Goal: Task Accomplishment & Management: Manage account settings

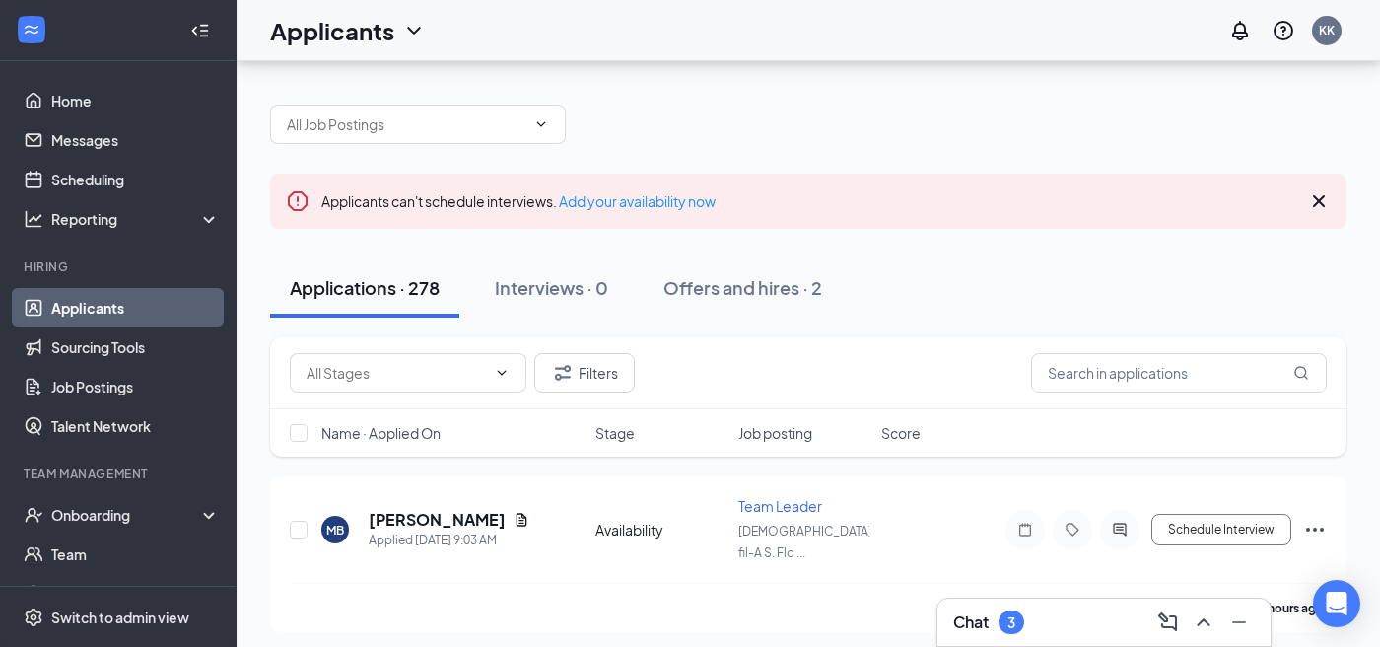
scroll to position [100, 0]
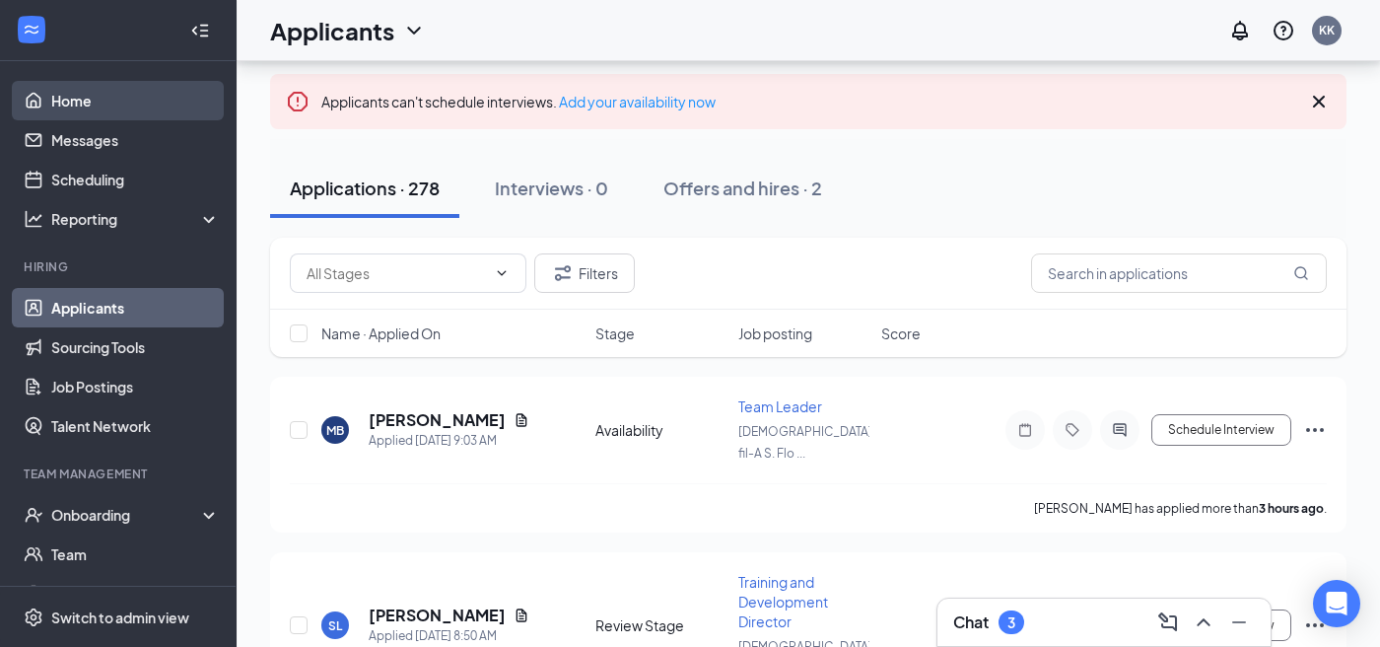
click at [115, 108] on link "Home" at bounding box center [135, 100] width 169 height 39
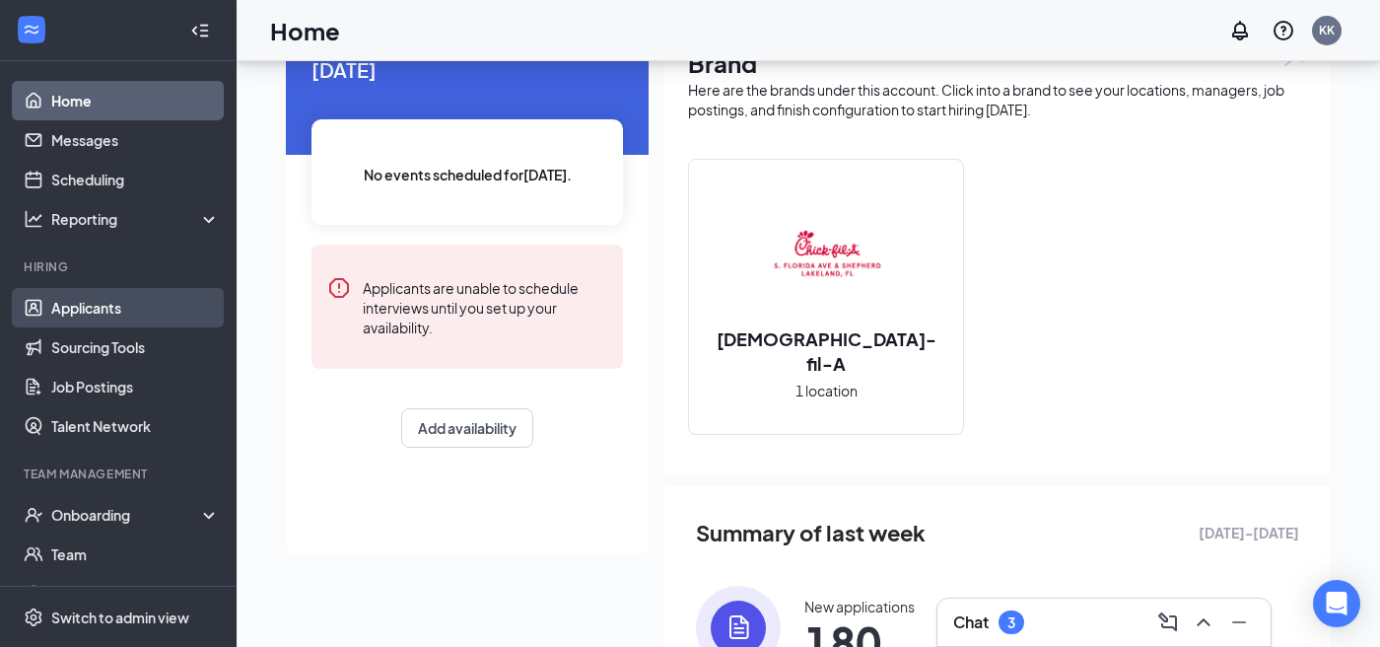
click at [86, 312] on link "Applicants" at bounding box center [135, 307] width 169 height 39
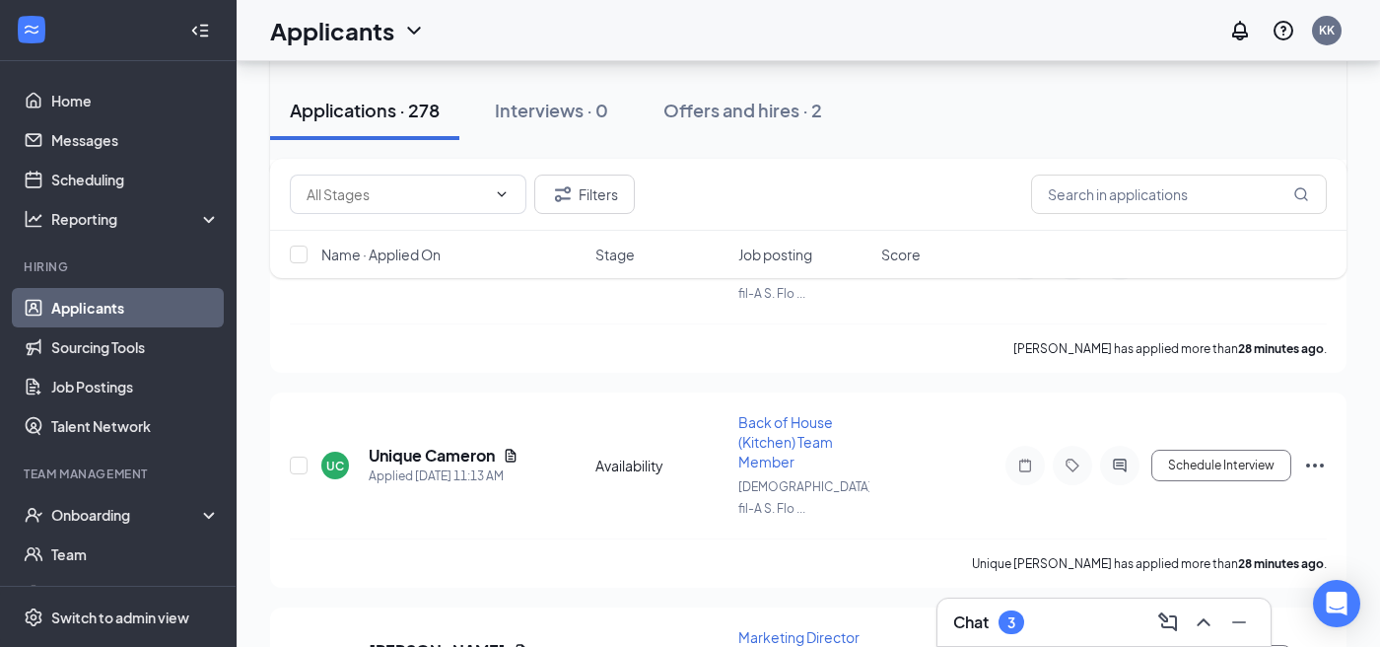
scroll to position [579, 0]
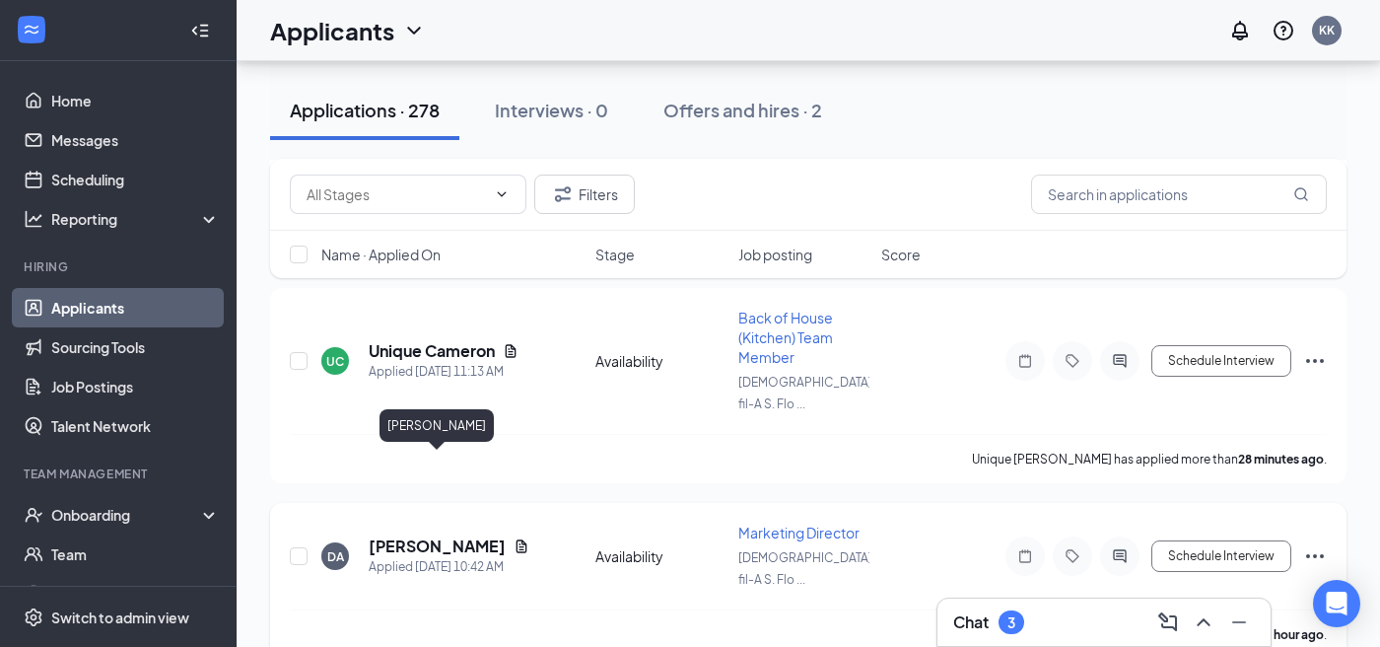
click at [461, 535] on h5 "[PERSON_NAME]" at bounding box center [437, 546] width 137 height 22
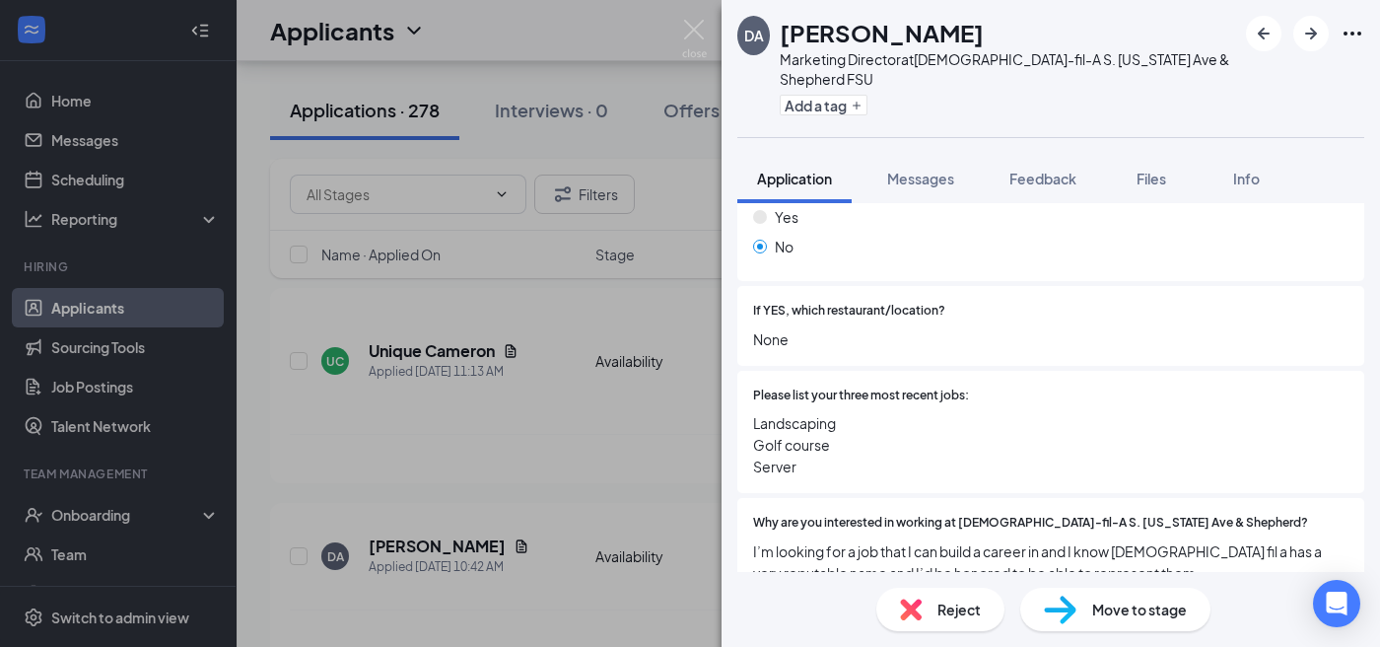
scroll to position [531, 0]
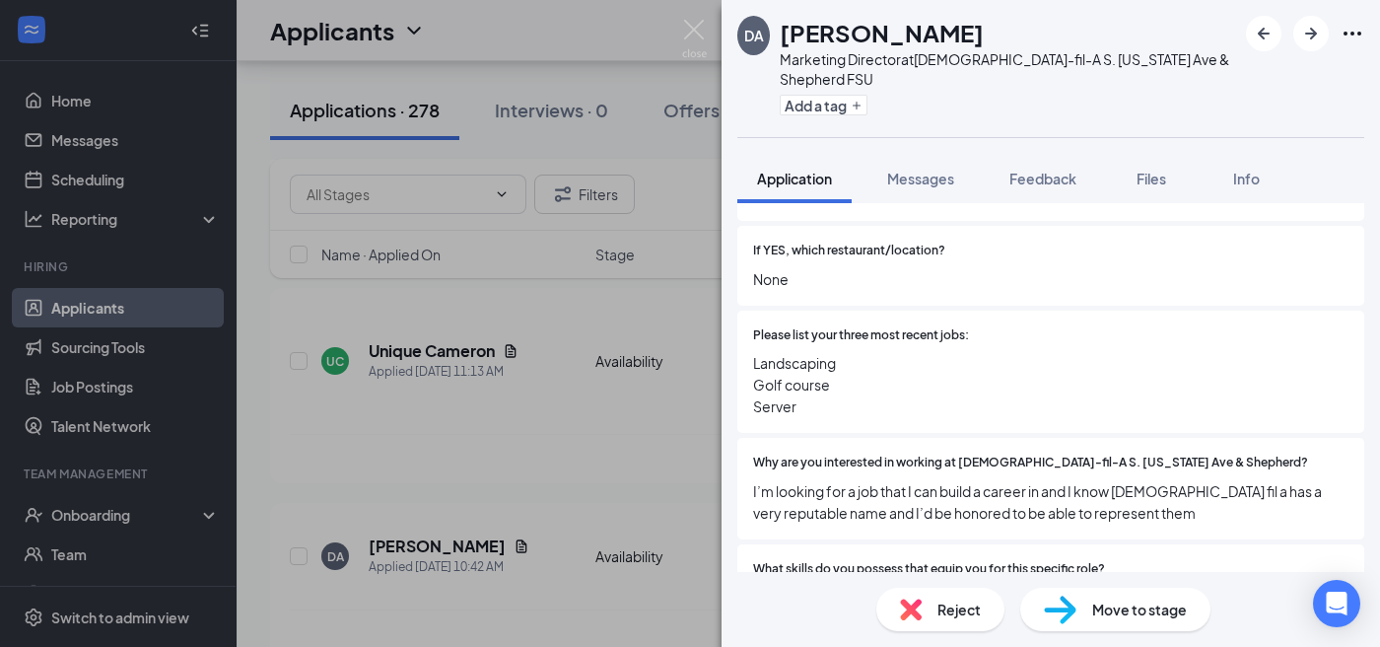
click at [685, 412] on div "DA [PERSON_NAME] Marketing Director at [DEMOGRAPHIC_DATA]-fil-A S. [US_STATE] A…" at bounding box center [690, 323] width 1380 height 647
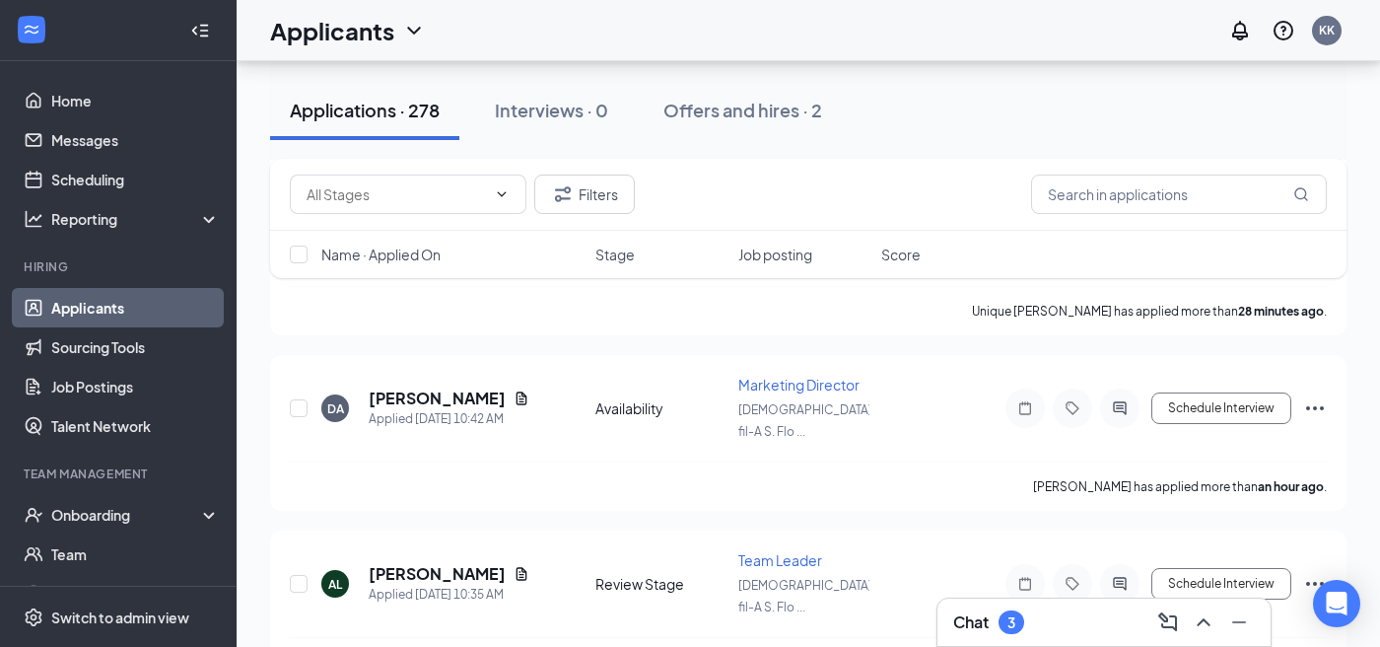
scroll to position [760, 0]
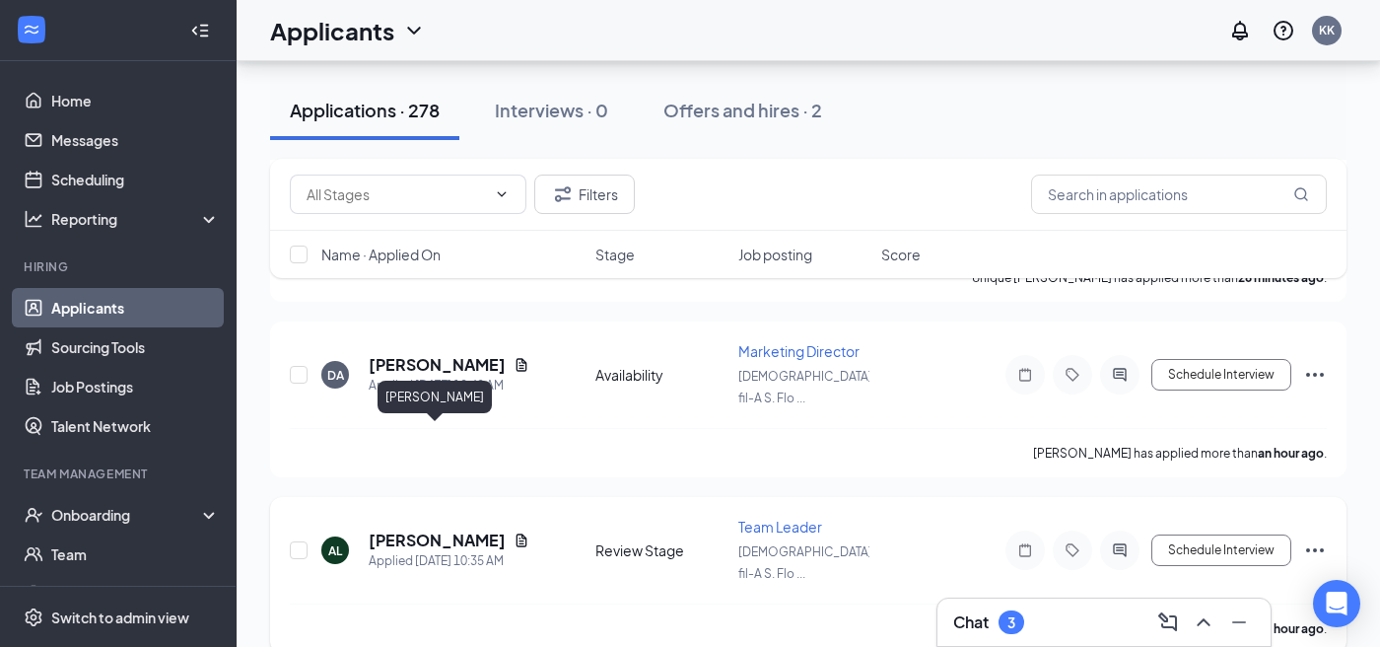
click at [451, 530] on h5 "[PERSON_NAME]" at bounding box center [437, 541] width 137 height 22
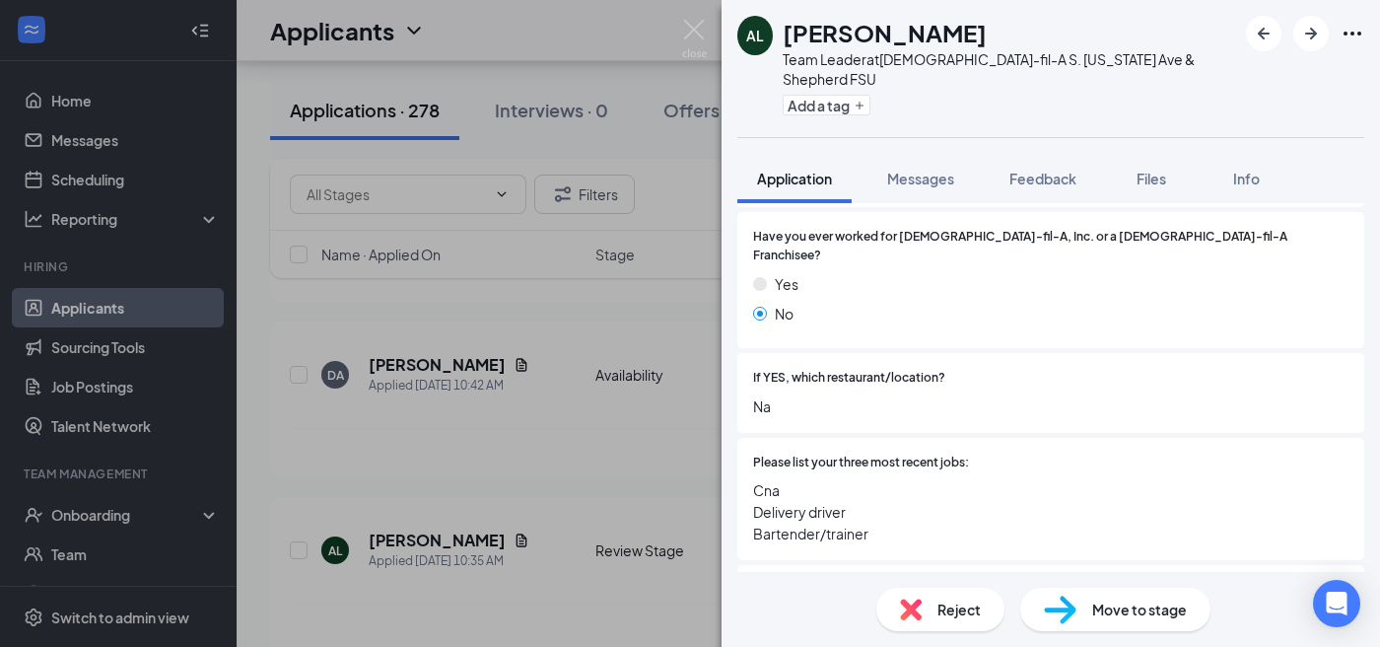
scroll to position [509, 0]
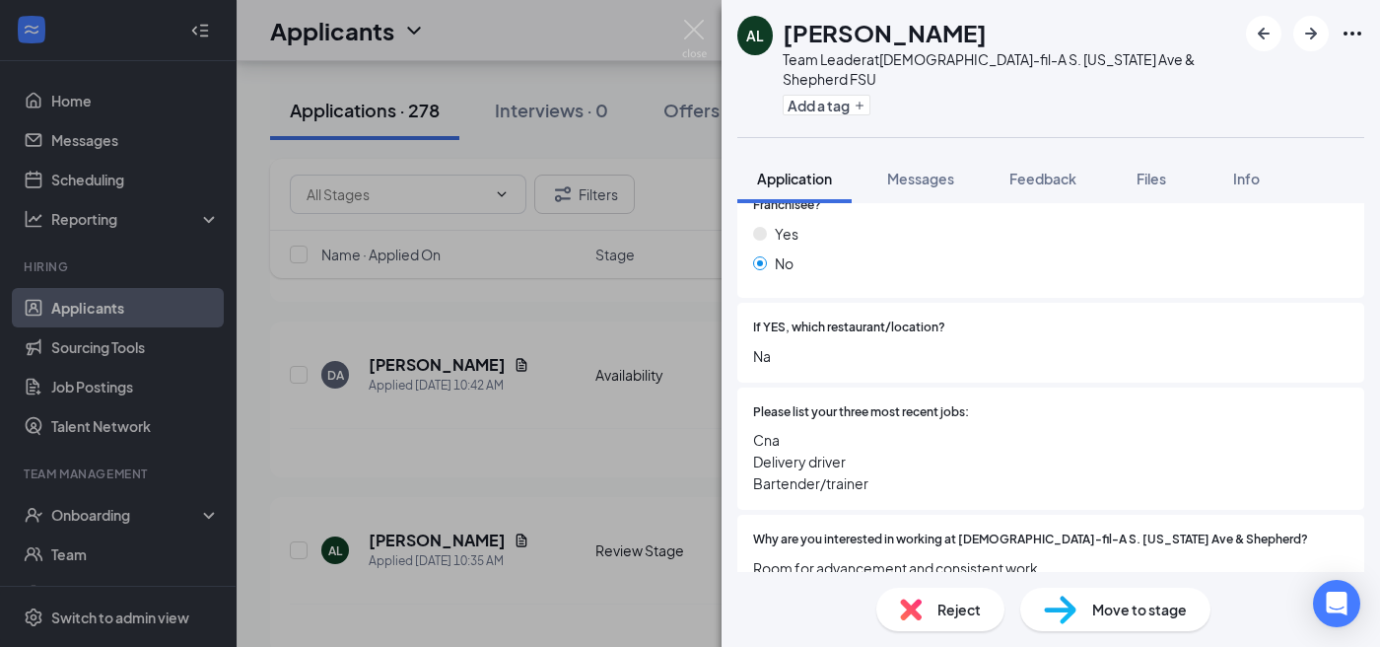
click at [665, 389] on div "AL [PERSON_NAME] Team Leader at [DEMOGRAPHIC_DATA]-fil-A S. [US_STATE] Ave & Sh…" at bounding box center [690, 323] width 1380 height 647
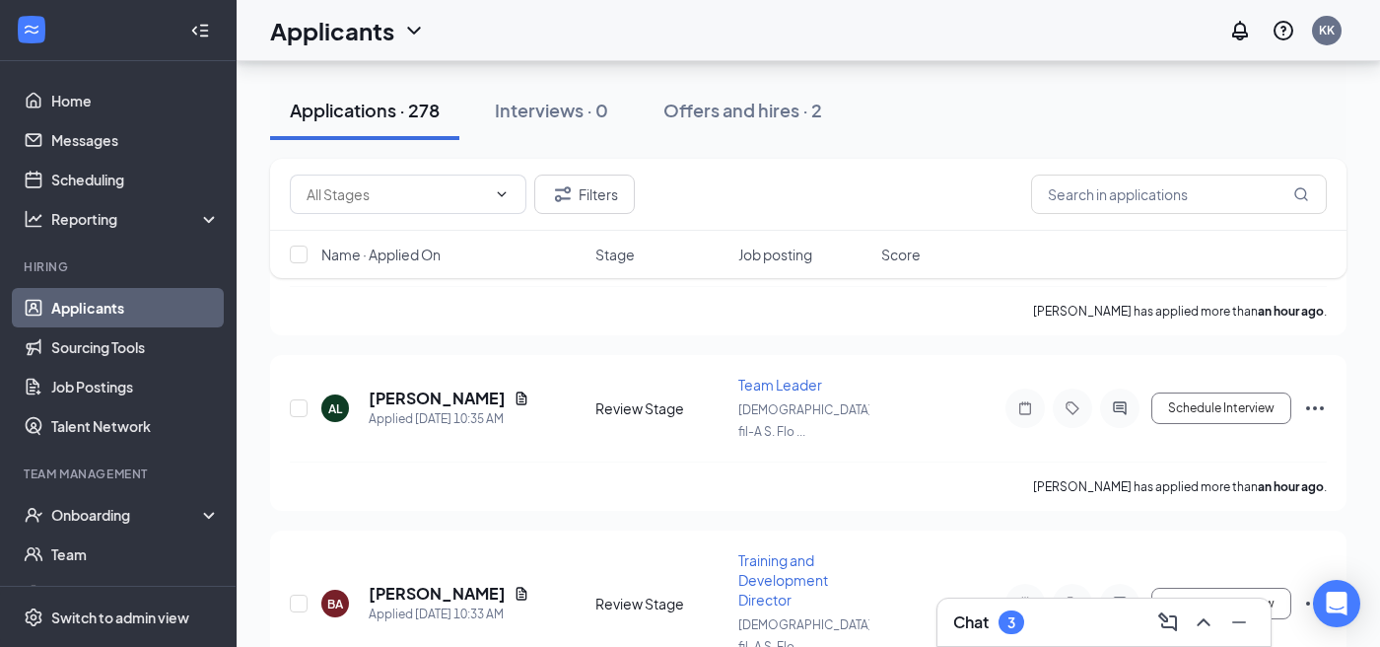
scroll to position [960, 0]
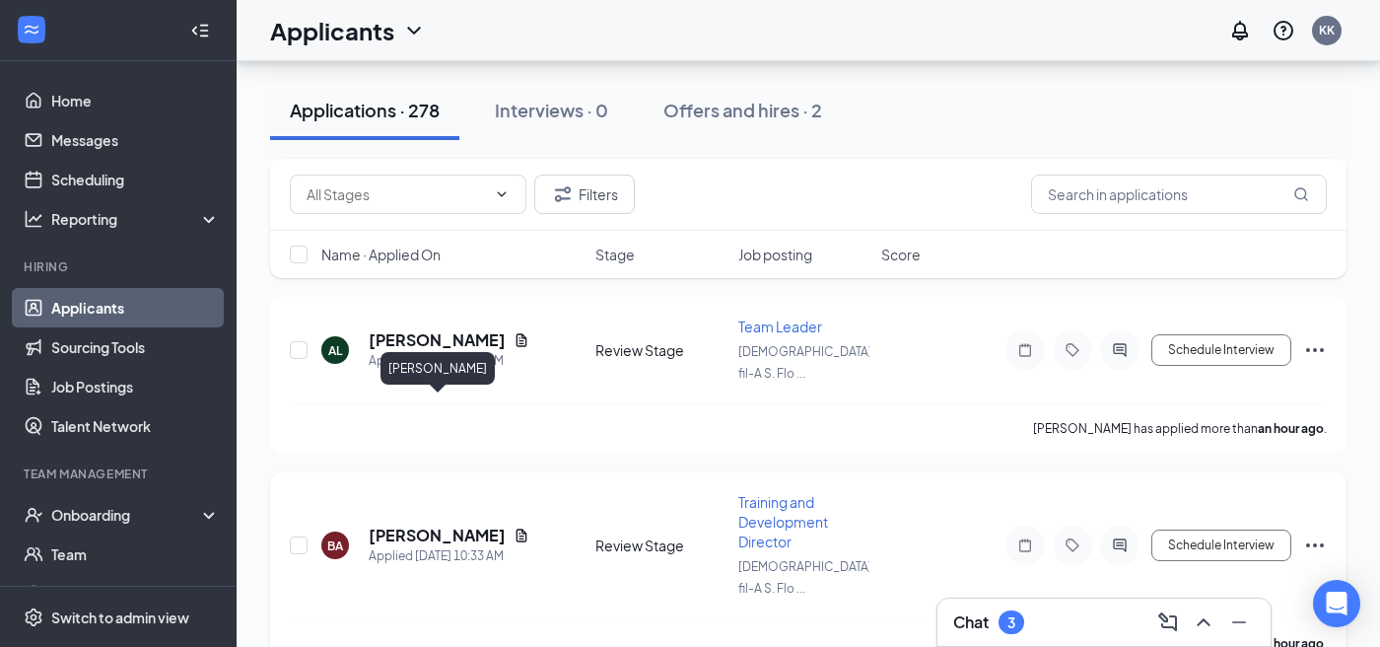
click at [474, 525] on h5 "[PERSON_NAME]" at bounding box center [437, 536] width 137 height 22
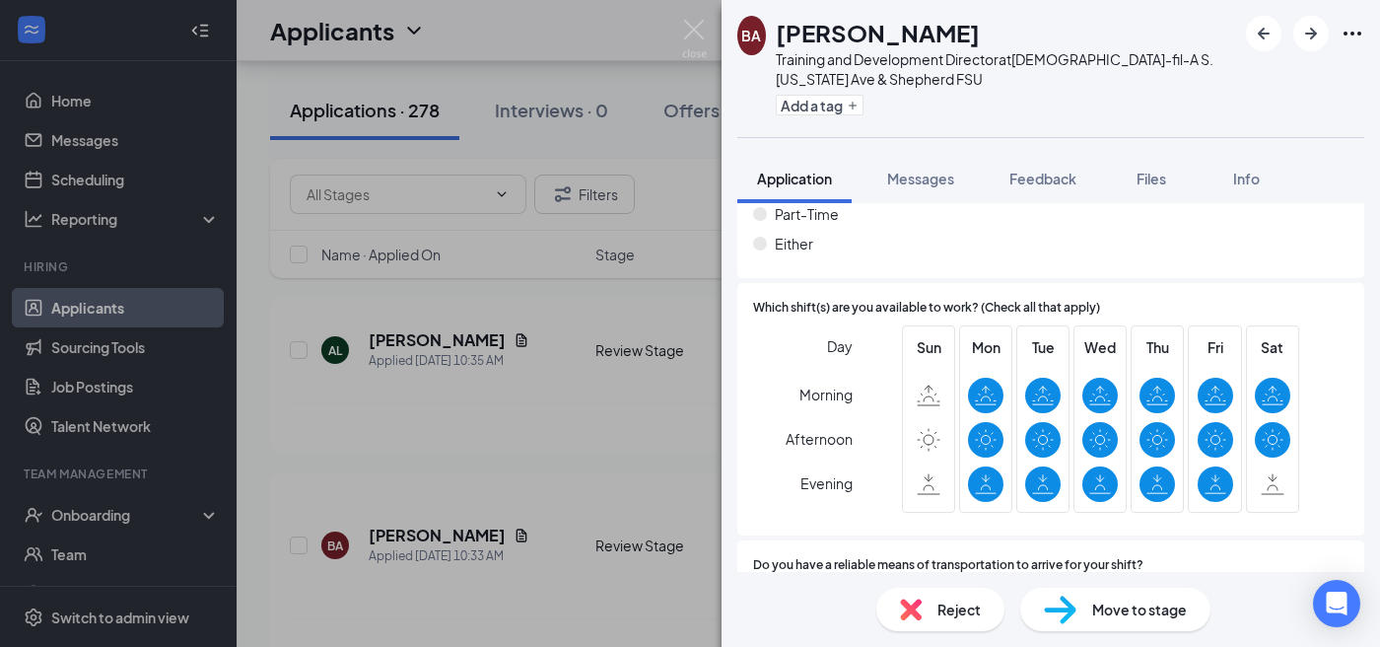
scroll to position [1483, 0]
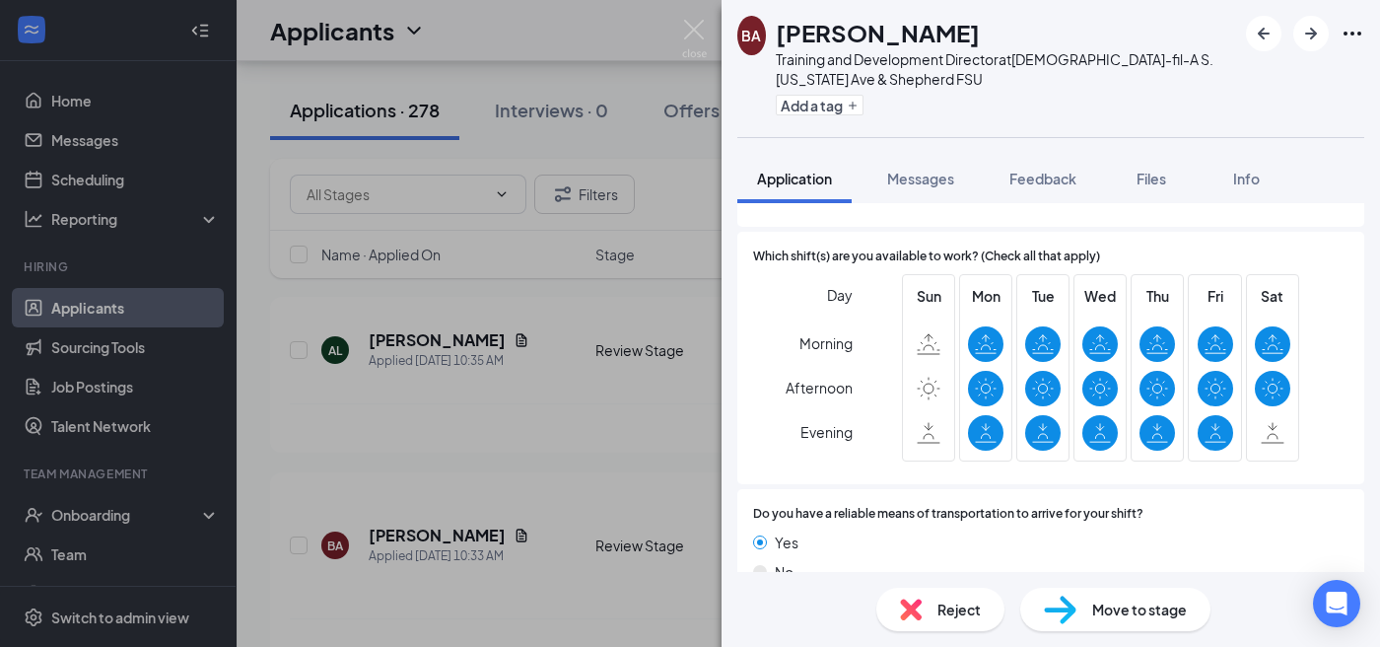
click at [690, 346] on div "BA [PERSON_NAME] Training and Development Director at [DEMOGRAPHIC_DATA]-fil-A …" at bounding box center [690, 323] width 1380 height 647
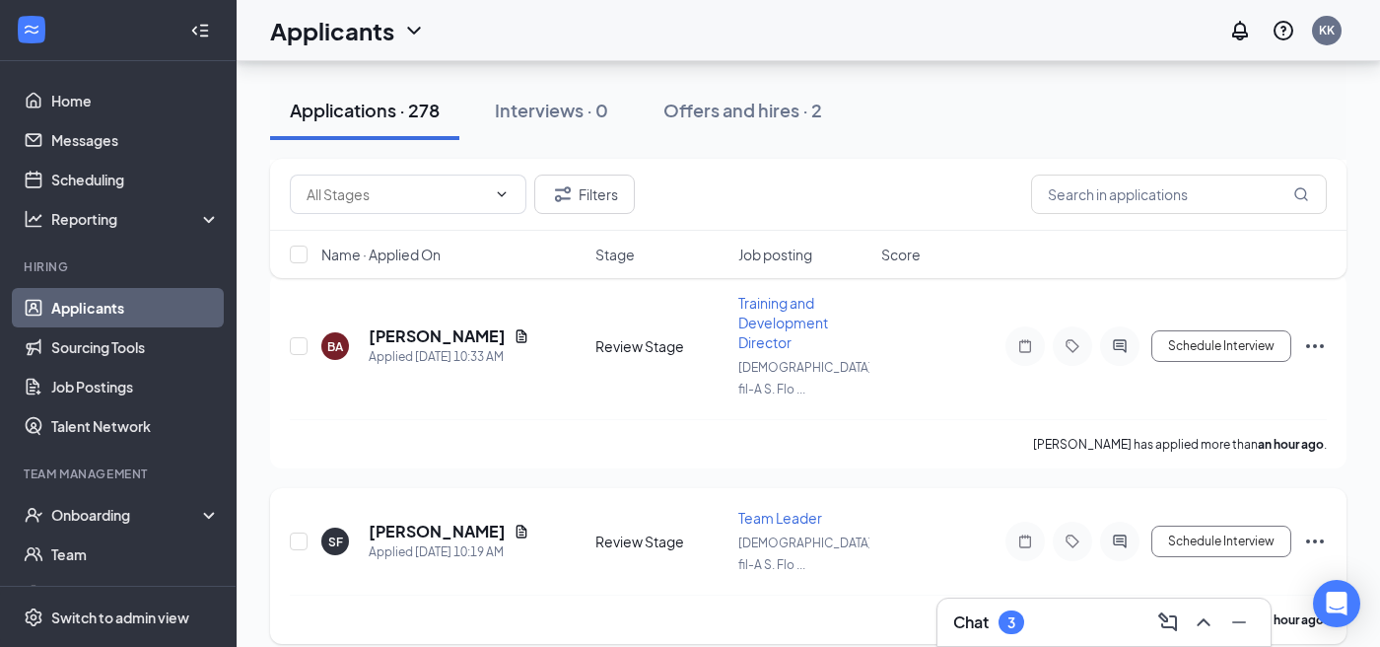
scroll to position [1167, 0]
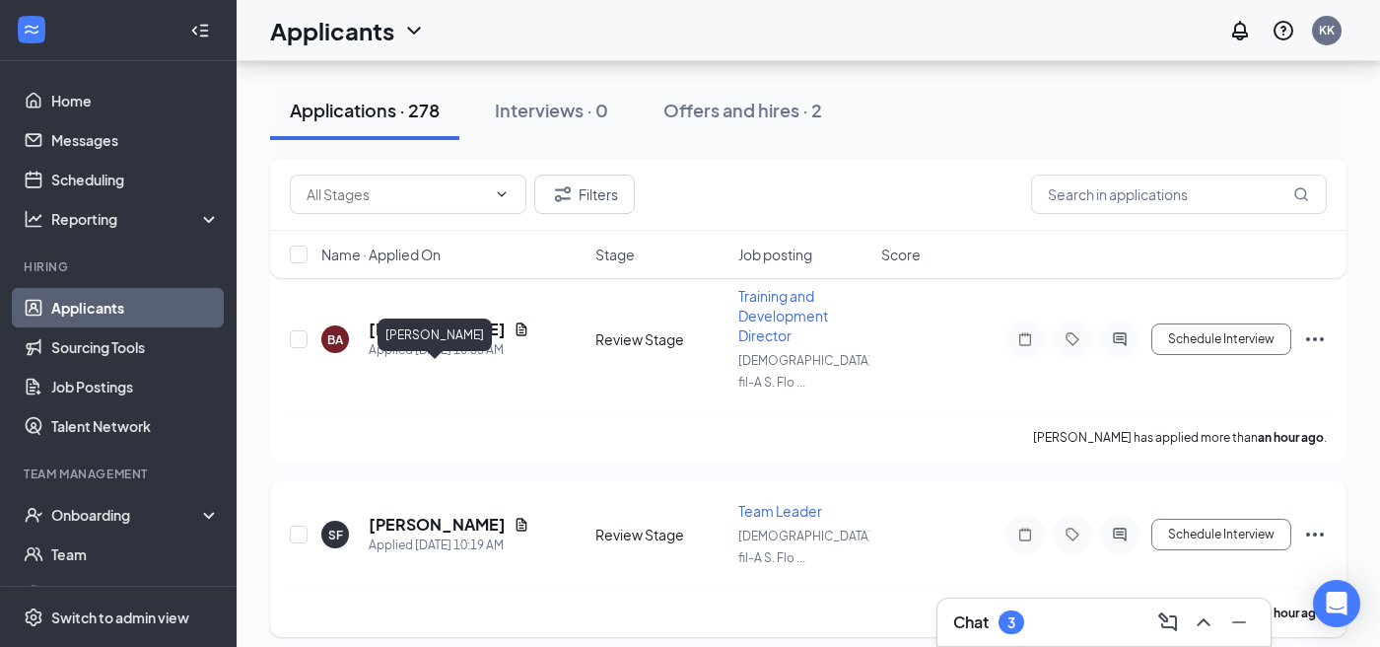
click at [482, 514] on h5 "[PERSON_NAME]" at bounding box center [437, 525] width 137 height 22
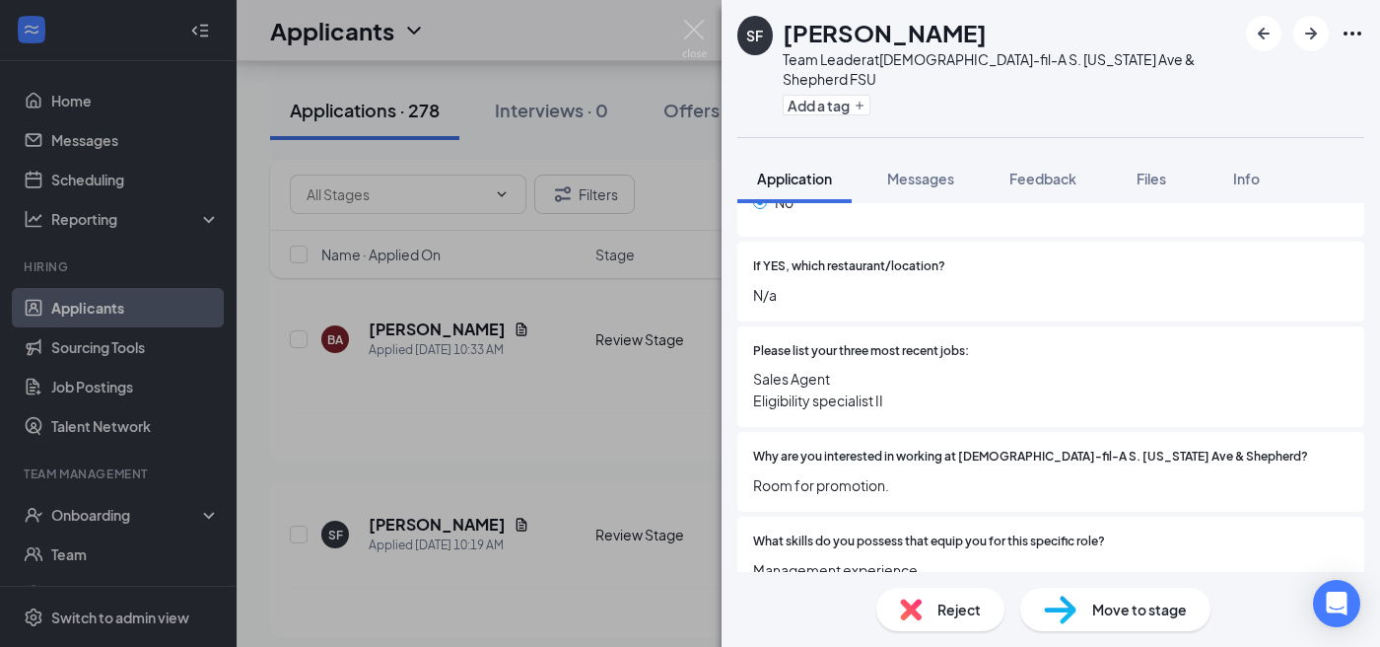
scroll to position [586, 0]
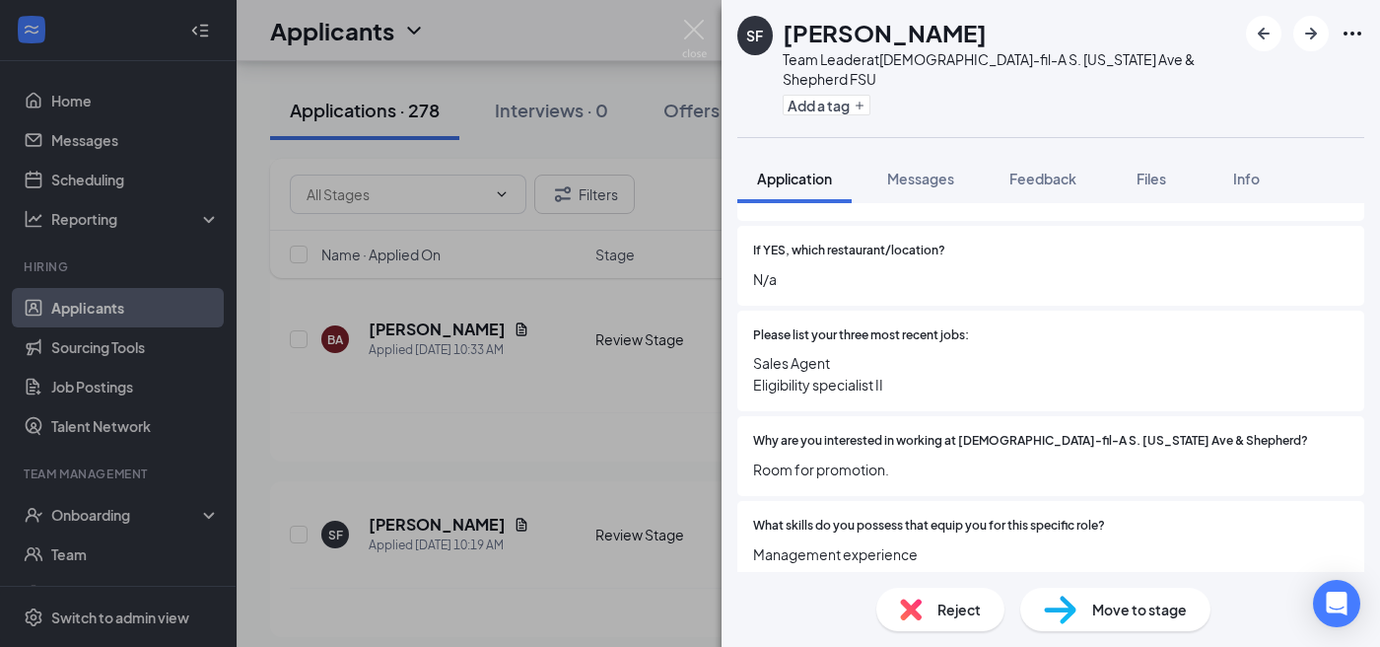
click at [668, 313] on div "SF [PERSON_NAME] Team Leader at [DEMOGRAPHIC_DATA]-fil-A S. [US_STATE] Ave & Sh…" at bounding box center [690, 323] width 1380 height 647
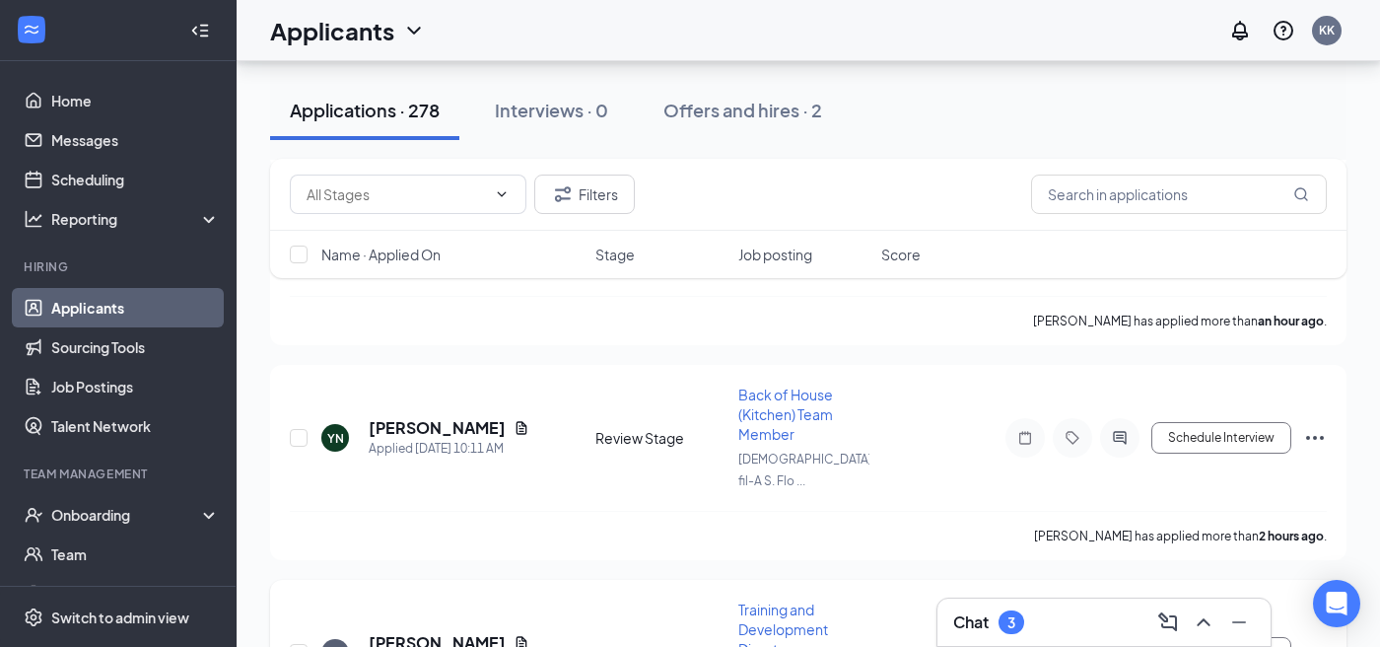
scroll to position [1462, 0]
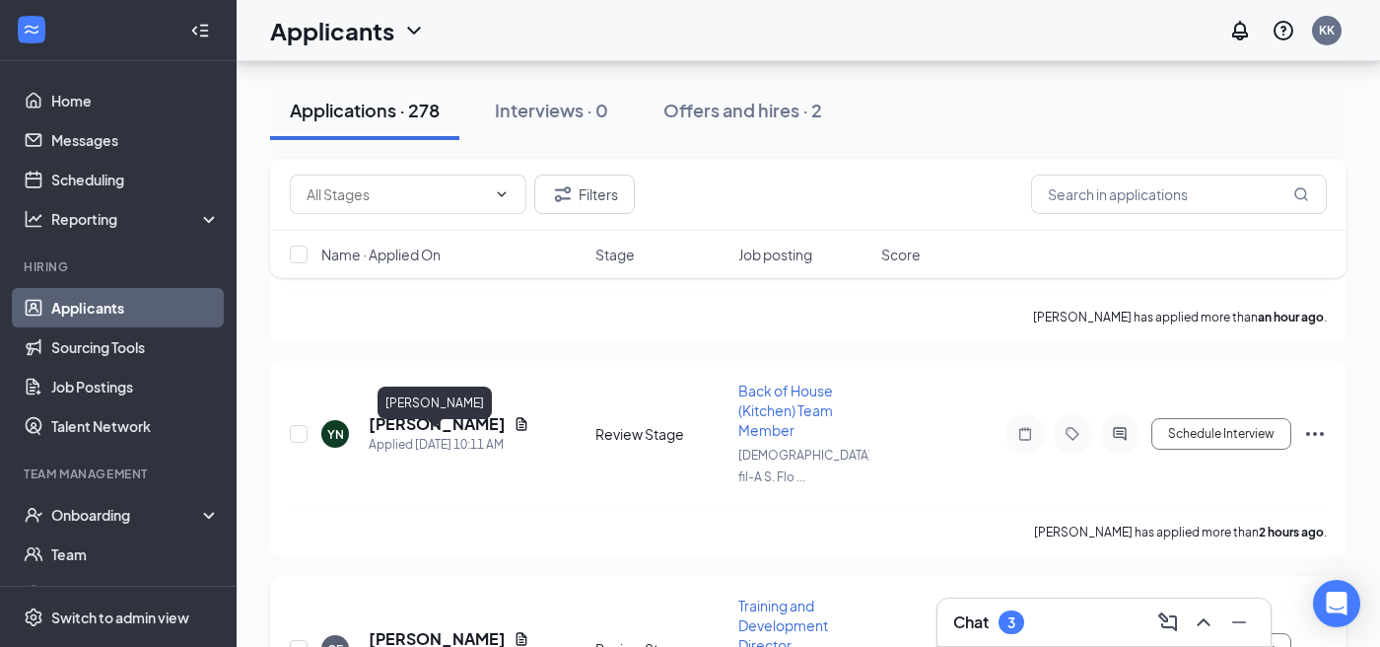
click at [462, 628] on h5 "[PERSON_NAME]" at bounding box center [437, 639] width 137 height 22
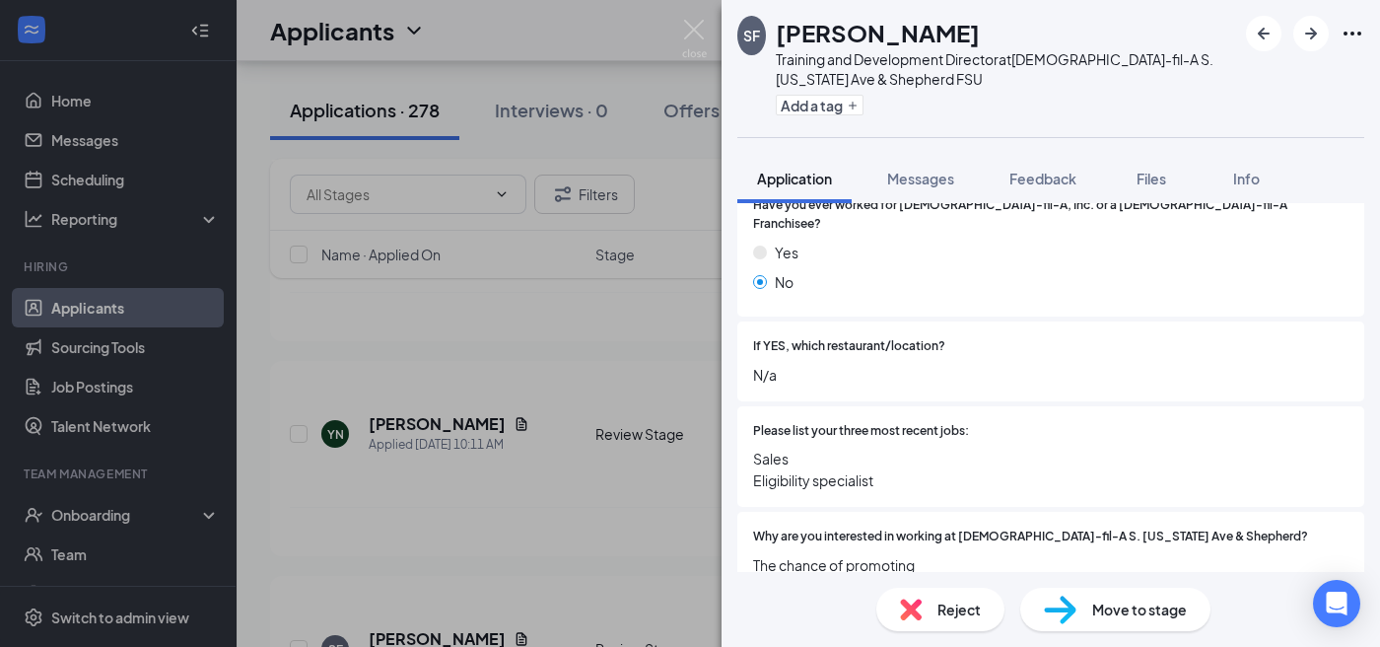
scroll to position [511, 0]
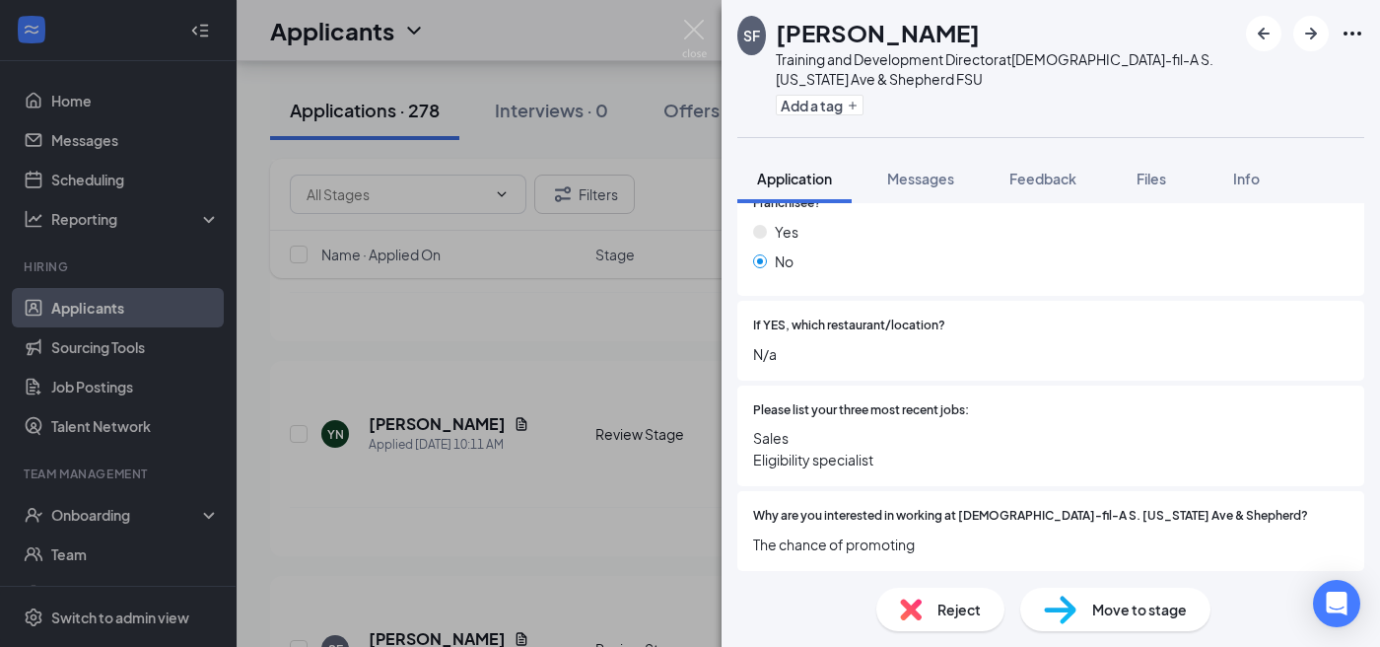
click at [696, 374] on div "SF [PERSON_NAME] Training and Development Director at [DEMOGRAPHIC_DATA]-fil-A …" at bounding box center [690, 323] width 1380 height 647
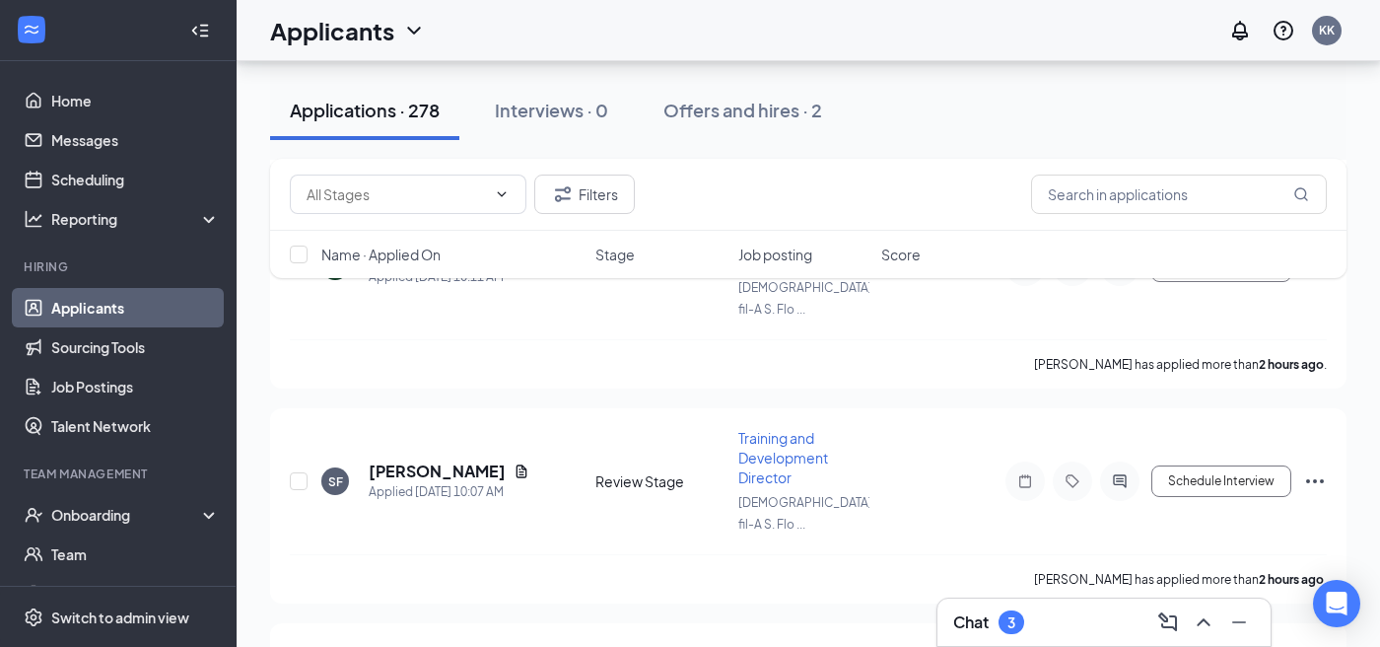
scroll to position [1689, 0]
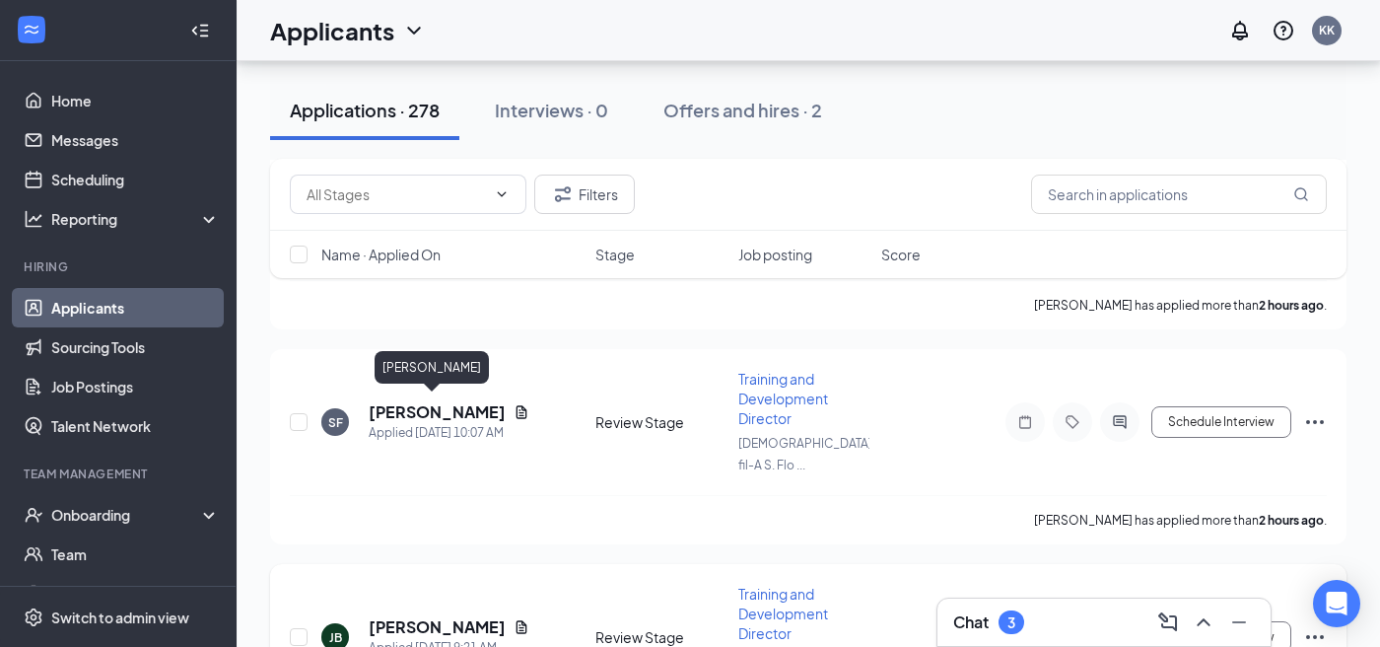
click at [443, 616] on h5 "[PERSON_NAME]" at bounding box center [437, 627] width 137 height 22
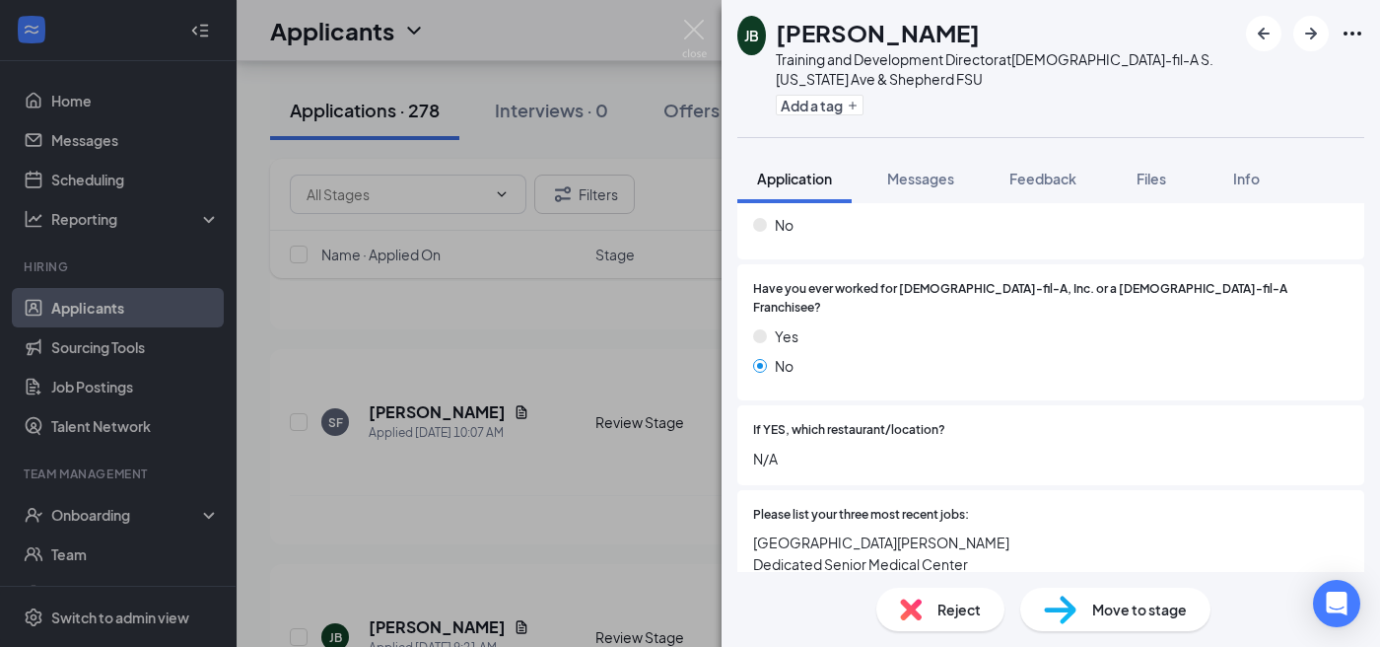
scroll to position [371, 0]
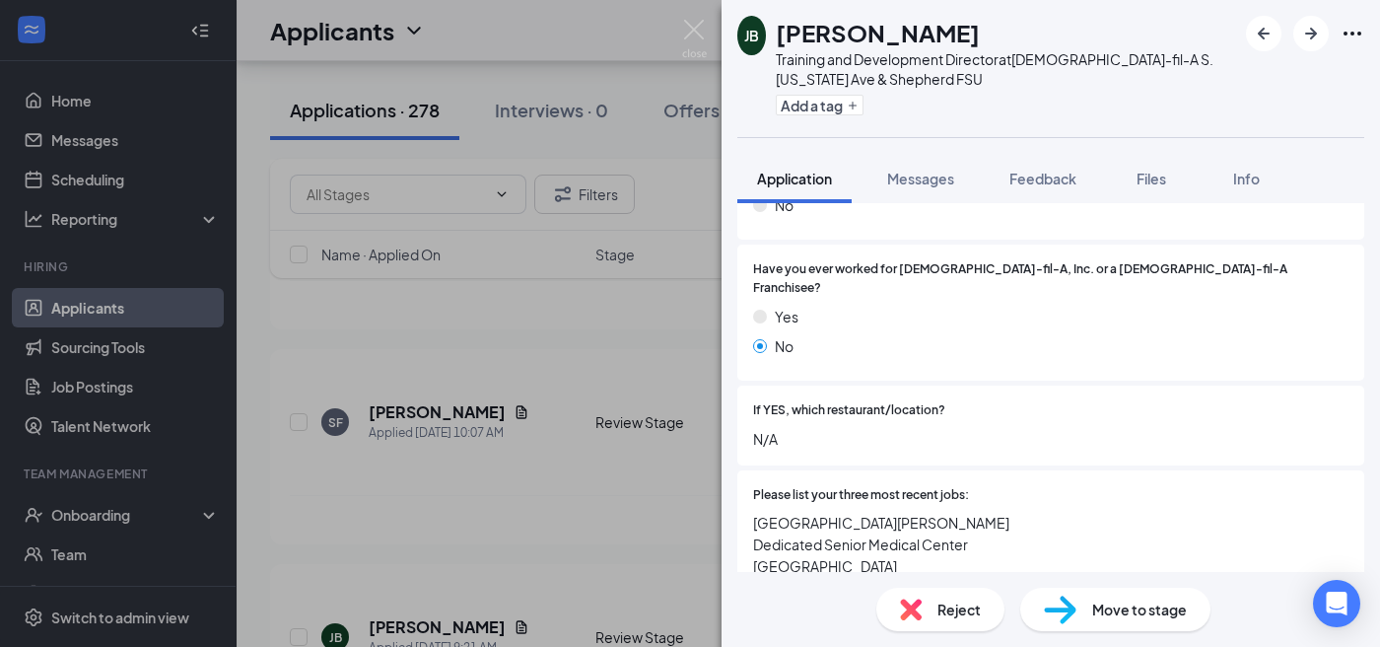
click at [657, 355] on div "[PERSON_NAME] [PERSON_NAME] Training and Development Director at [DEMOGRAPHIC_D…" at bounding box center [690, 323] width 1380 height 647
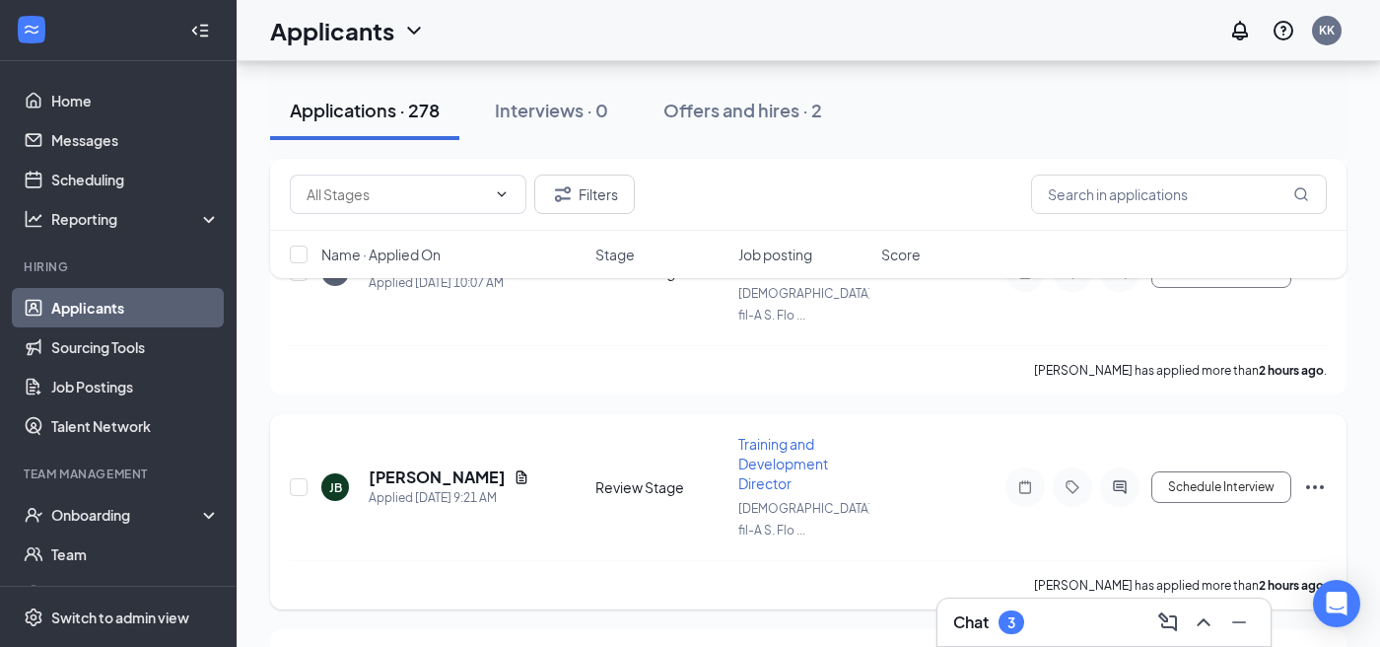
scroll to position [1889, 0]
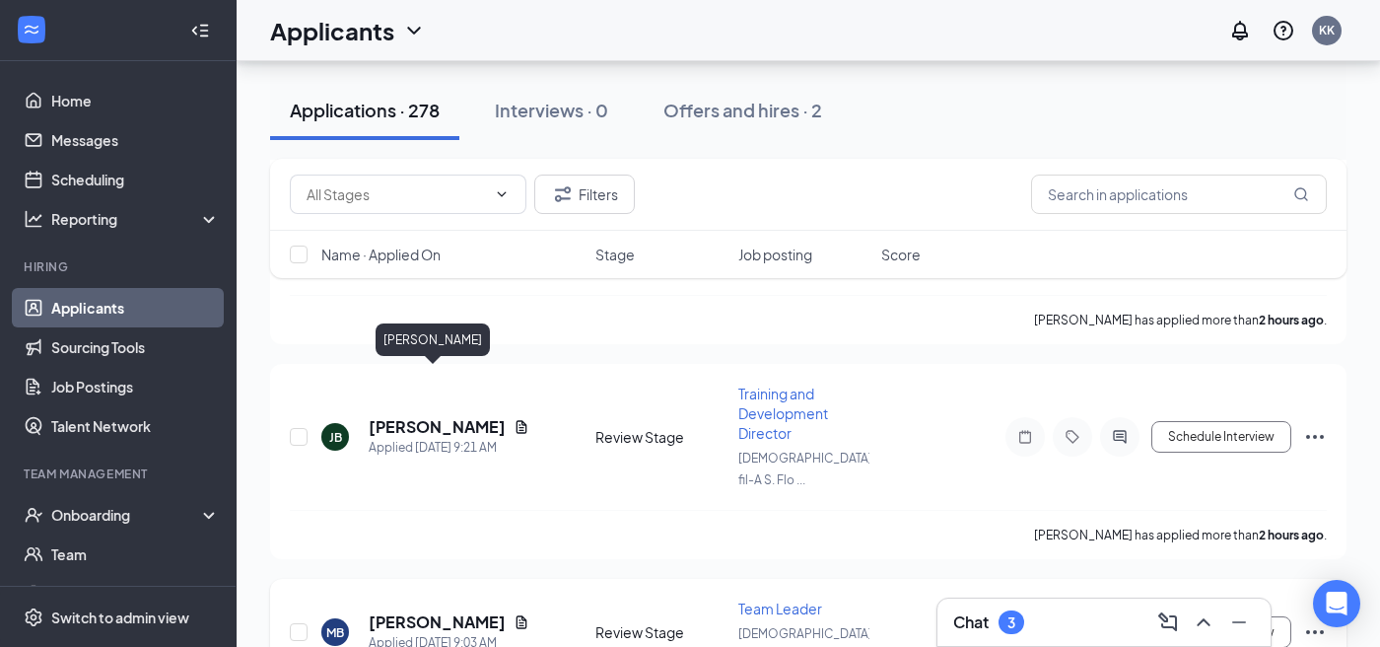
click at [459, 611] on h5 "[PERSON_NAME]" at bounding box center [437, 622] width 137 height 22
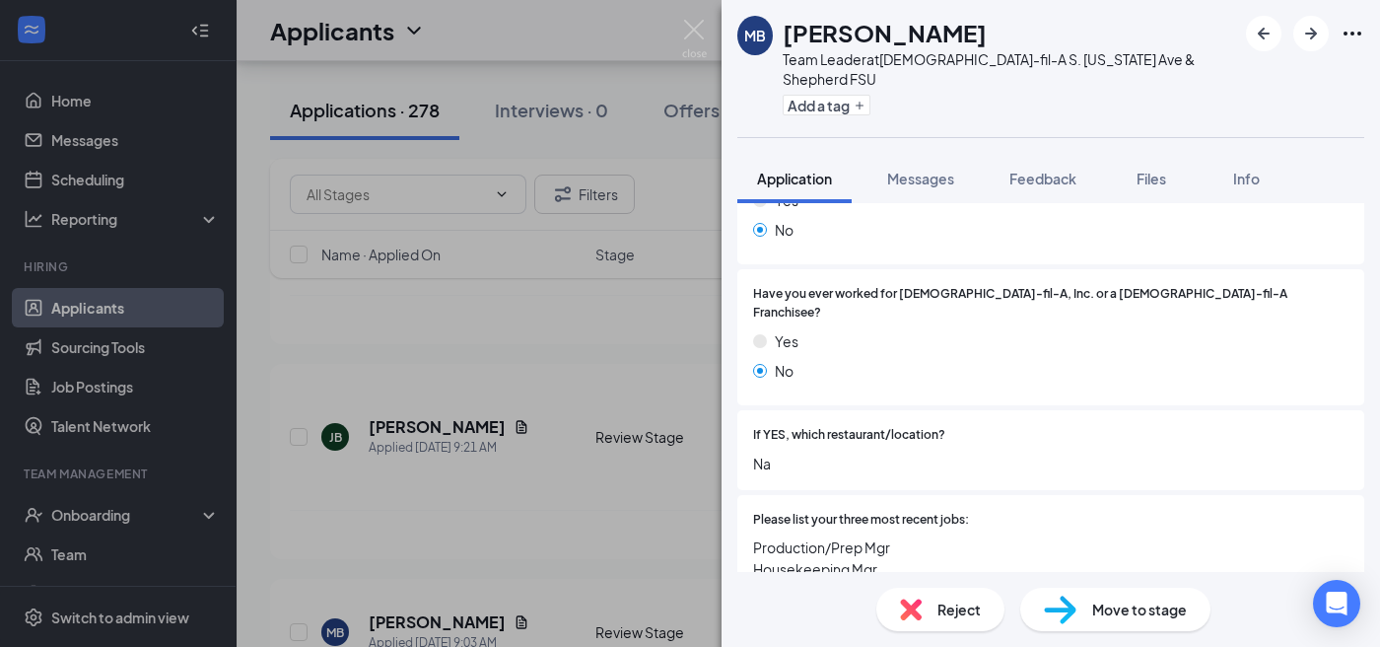
scroll to position [358, 0]
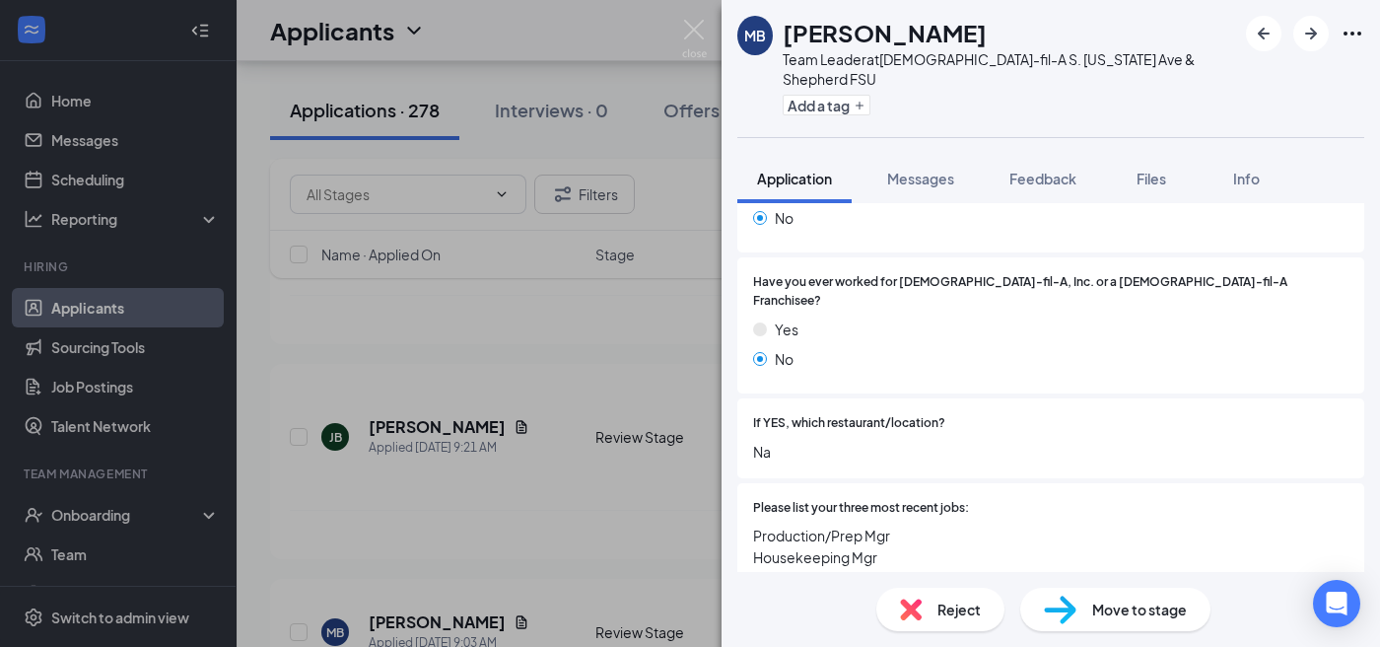
click at [674, 311] on div "MB [PERSON_NAME] Team Leader at [DEMOGRAPHIC_DATA]-fil-A S. [US_STATE] Ave & Sh…" at bounding box center [690, 323] width 1380 height 647
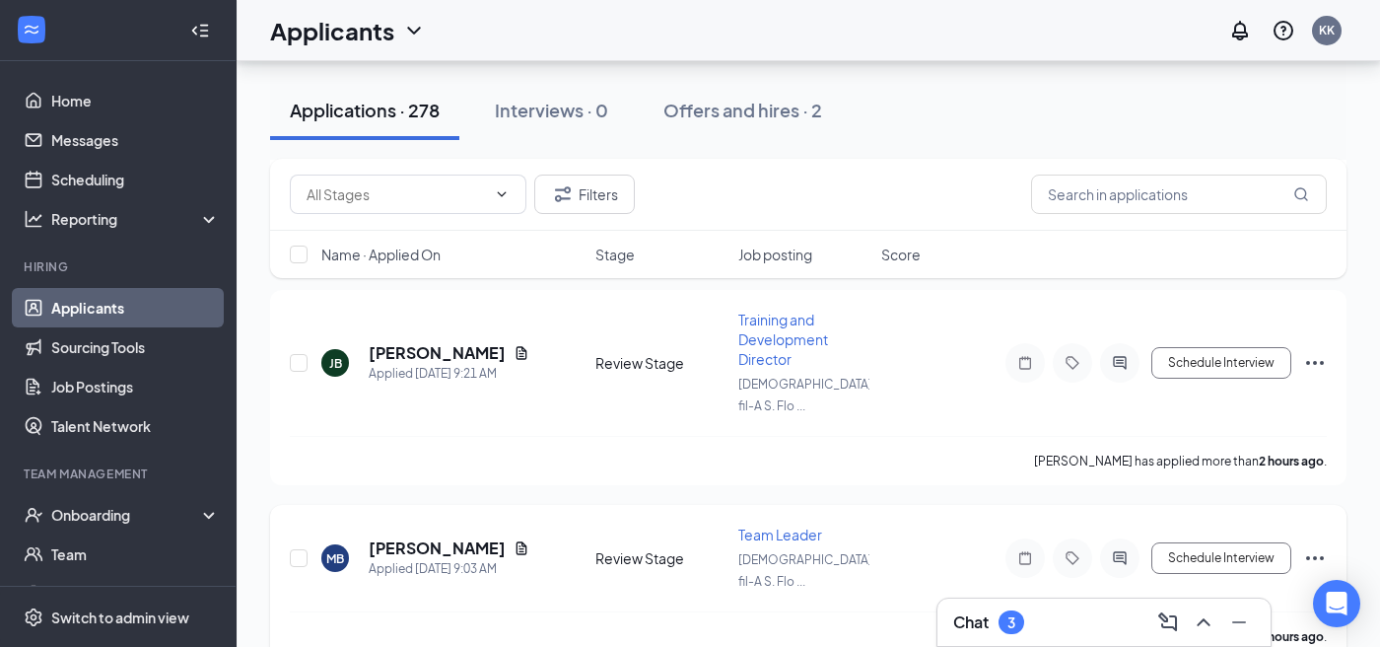
scroll to position [2145, 0]
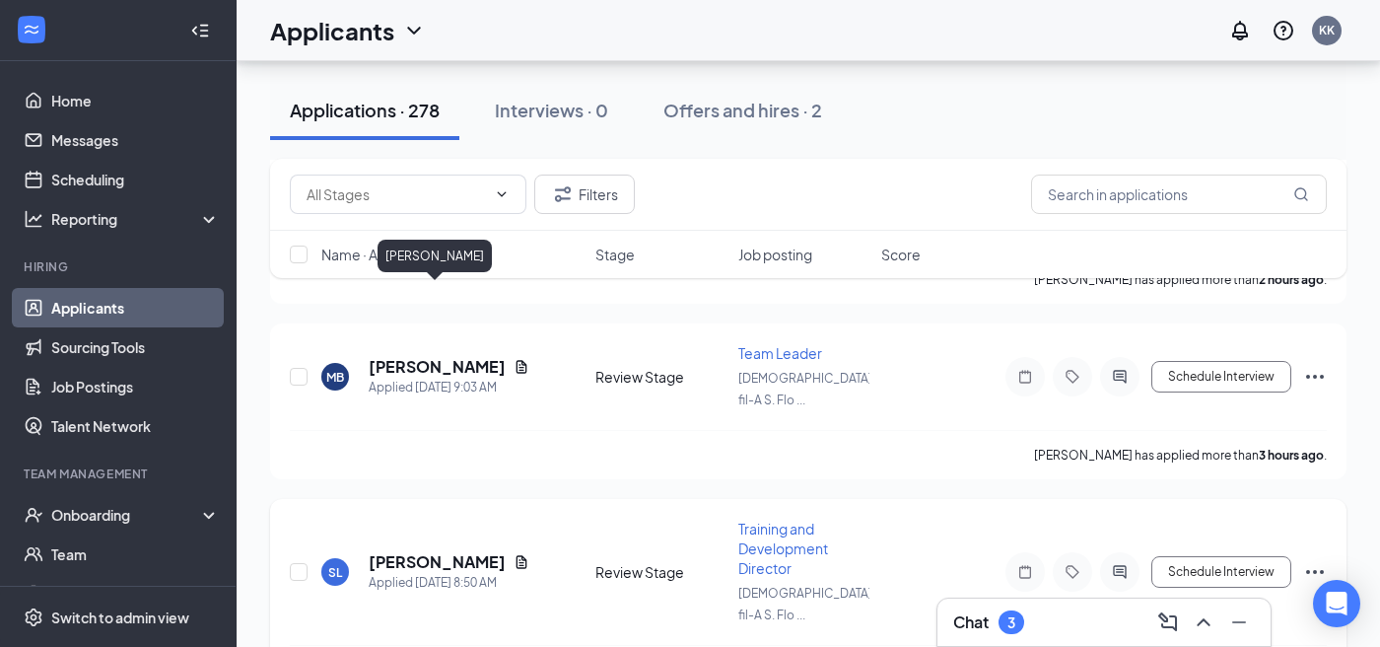
click at [460, 551] on h5 "[PERSON_NAME]" at bounding box center [437, 562] width 137 height 22
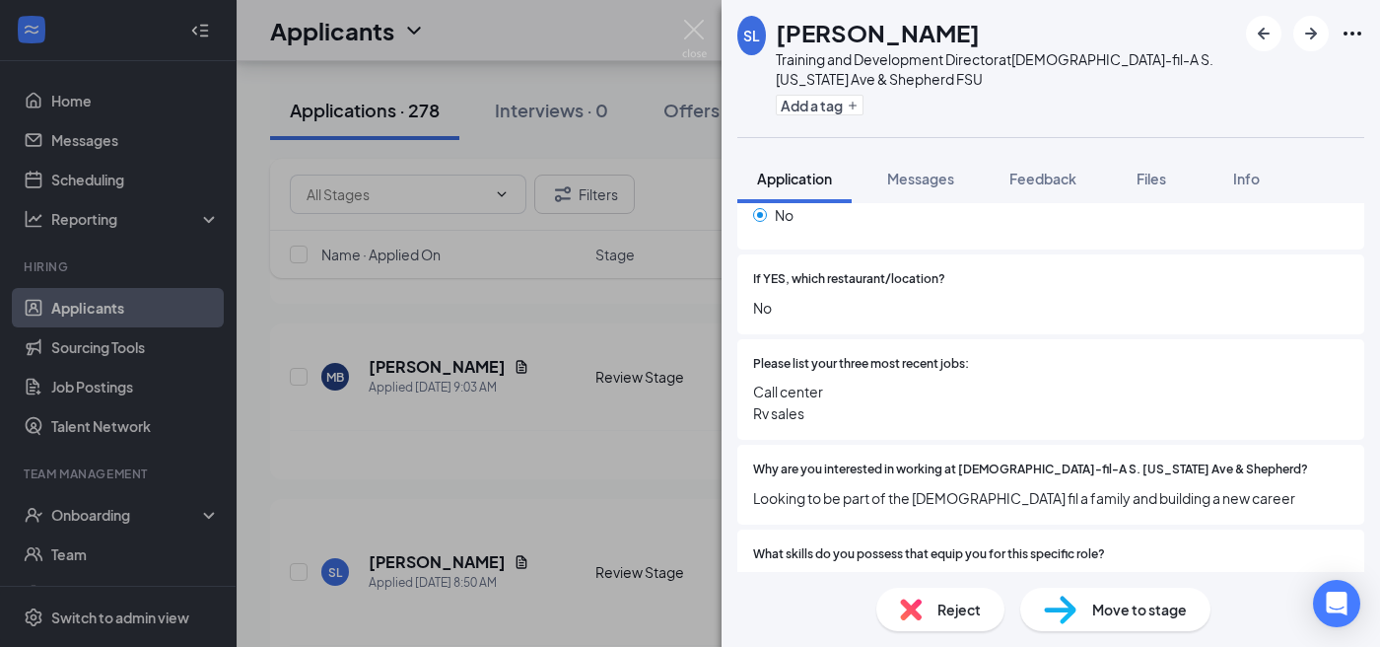
scroll to position [540, 0]
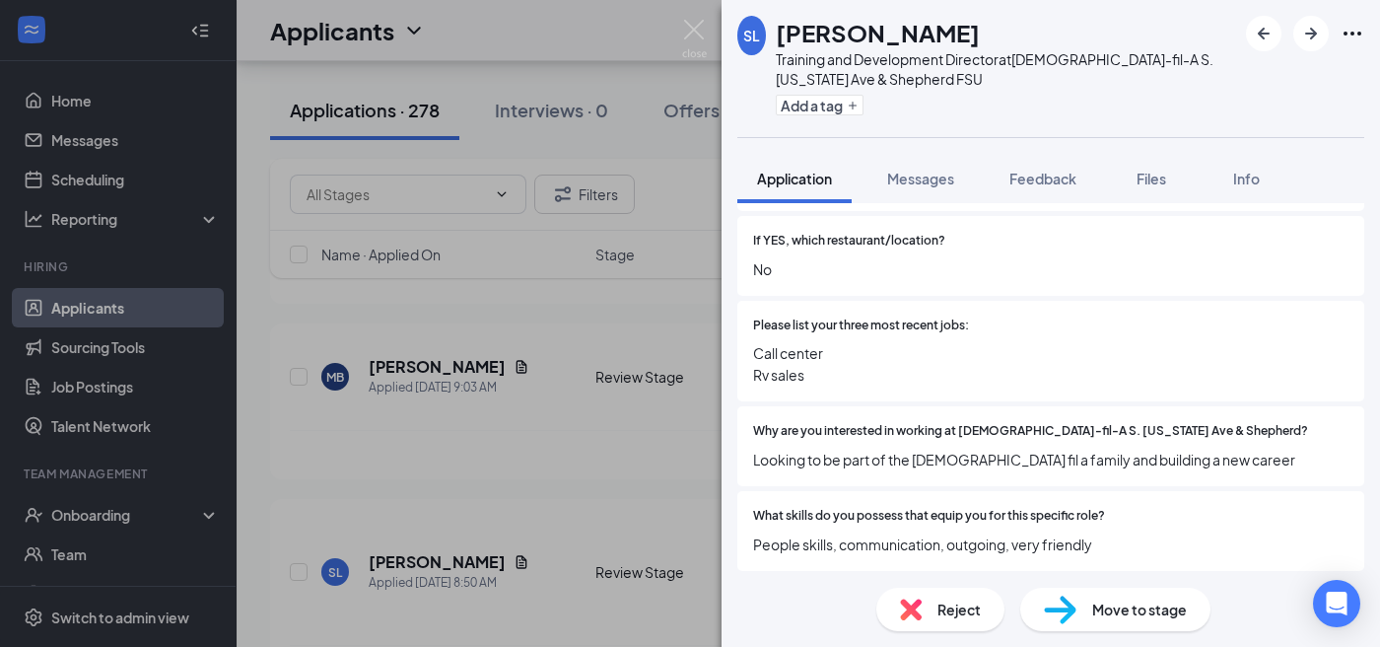
click at [699, 287] on div "SL [PERSON_NAME] Training and Development Director at [DEMOGRAPHIC_DATA]-fil-A …" at bounding box center [690, 323] width 1380 height 647
